Goal: Information Seeking & Learning: Find specific page/section

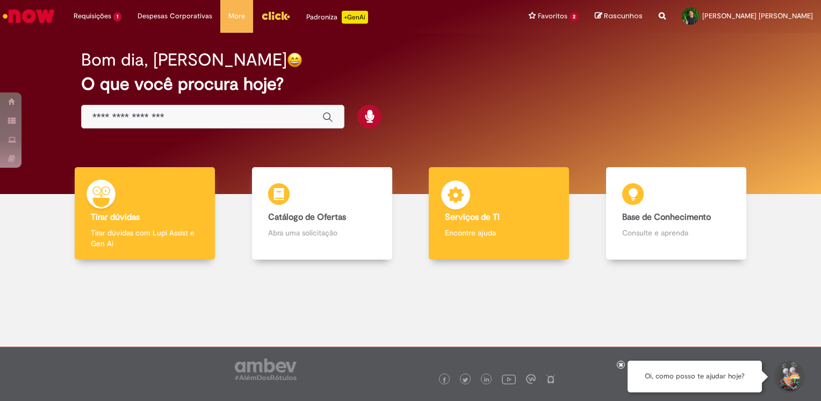
click at [491, 205] on div "Serviços de TI Serviços de TI Encontre ajuda" at bounding box center [499, 213] width 140 height 93
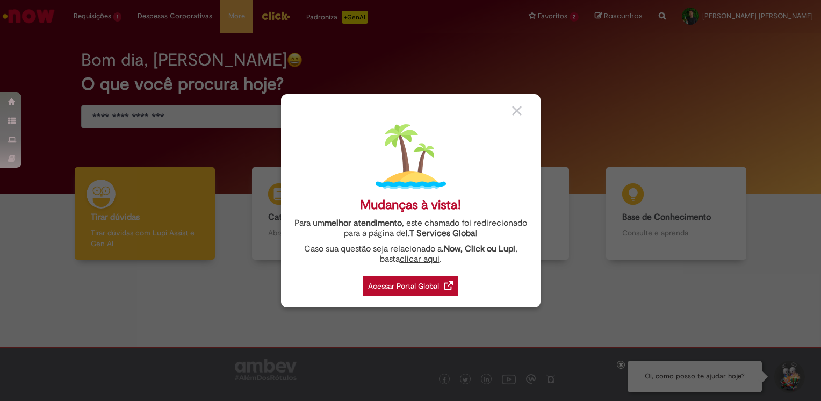
click at [408, 282] on div "Acessar Portal Global" at bounding box center [410, 285] width 96 height 20
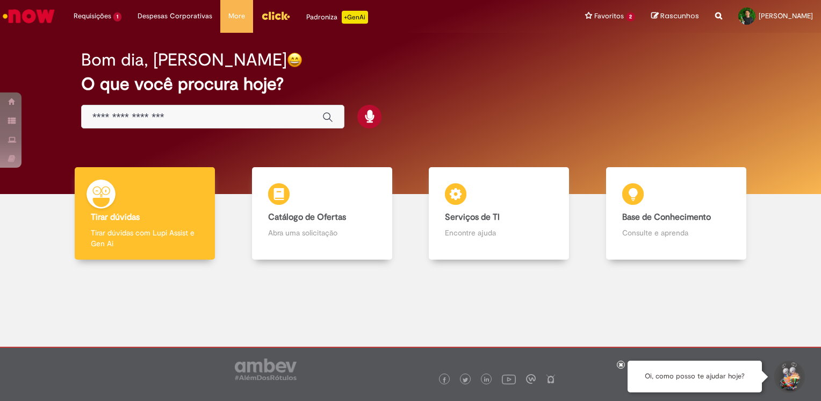
click at [198, 114] on input "Basta digitar aqui" at bounding box center [201, 117] width 219 height 12
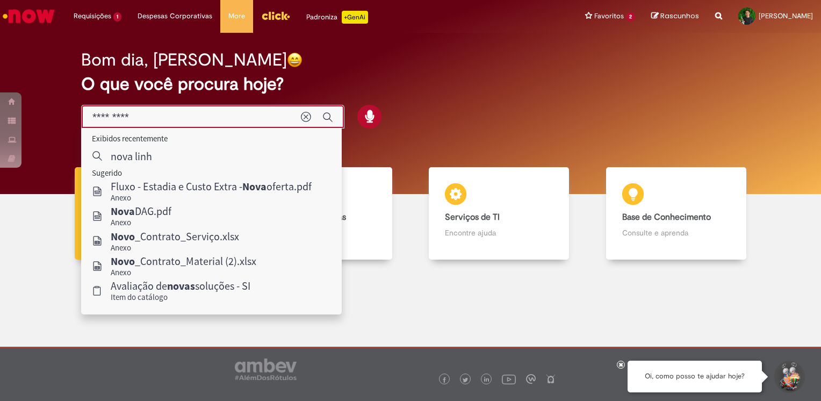
type input "**********"
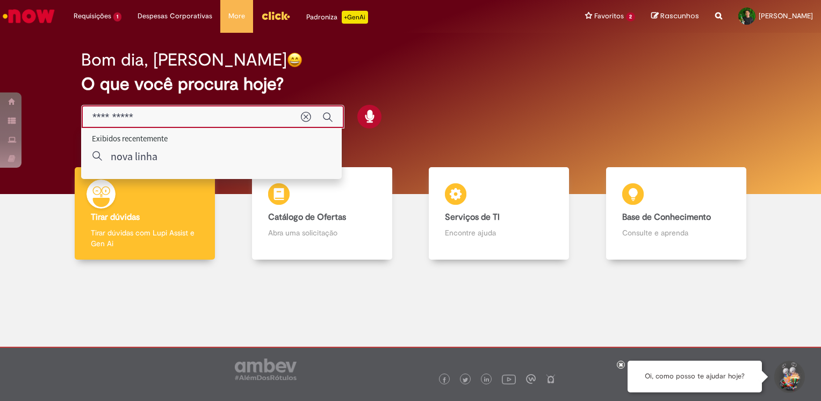
drag, startPoint x: 198, startPoint y: 114, endPoint x: 90, endPoint y: 118, distance: 108.0
click at [90, 118] on div "**********" at bounding box center [212, 117] width 263 height 24
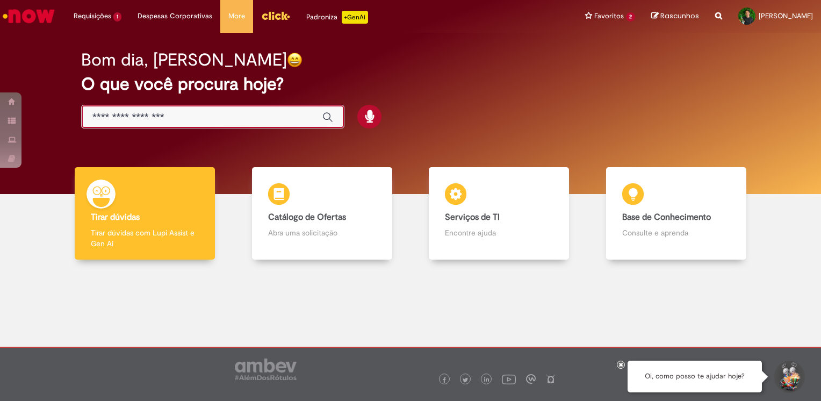
click at [403, 83] on h2 "O que você procura hoje?" at bounding box center [410, 84] width 658 height 19
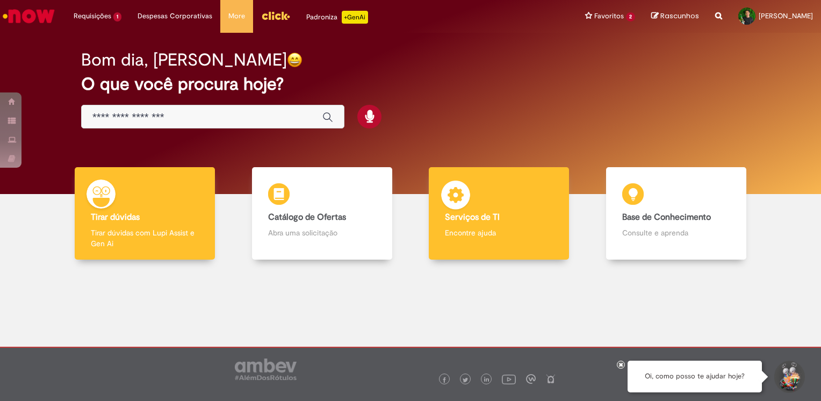
click at [489, 212] on b "Serviços de TI" at bounding box center [472, 217] width 55 height 11
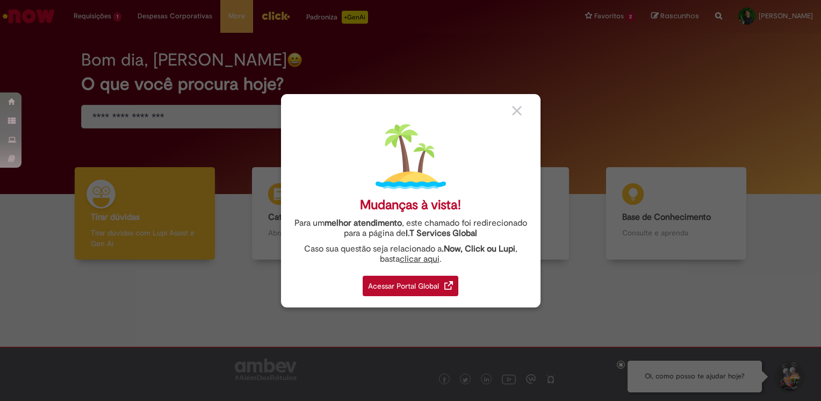
click at [398, 286] on div "Acessar Portal Global" at bounding box center [410, 285] width 96 height 20
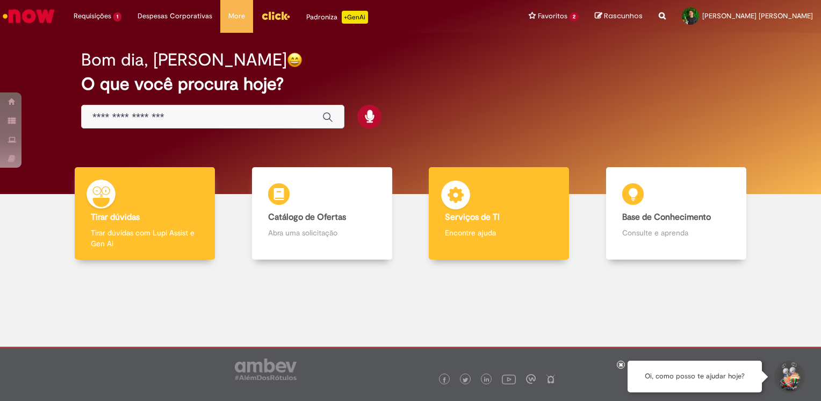
click at [483, 233] on p "Encontre ajuda" at bounding box center [499, 232] width 108 height 11
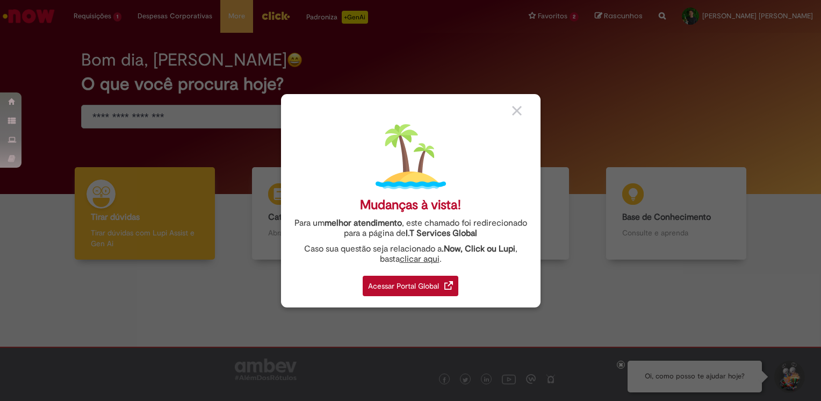
click at [449, 281] on img at bounding box center [448, 285] width 9 height 9
